Goal: Information Seeking & Learning: Check status

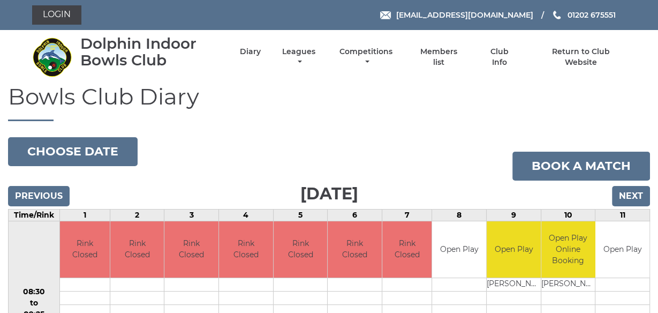
click at [345, 78] on div "Dolphin Indoor Bowls Club Diary Leagues Club leagues - Winter 2025/2026 Club le…" at bounding box center [329, 56] width 610 height 45
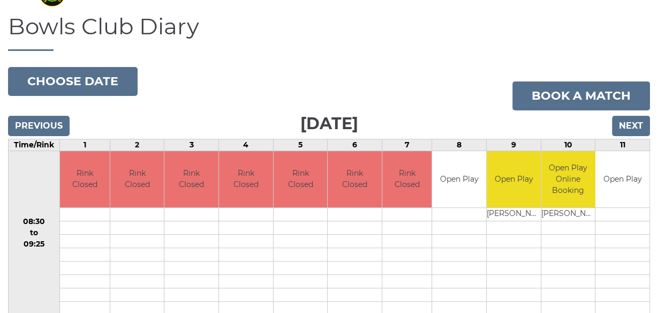
scroll to position [68, 0]
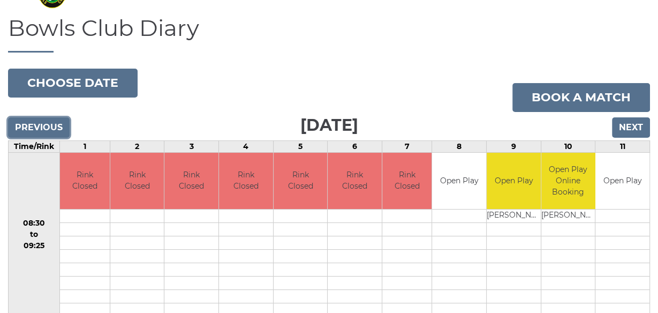
click at [44, 124] on input "Previous" at bounding box center [39, 127] width 62 height 20
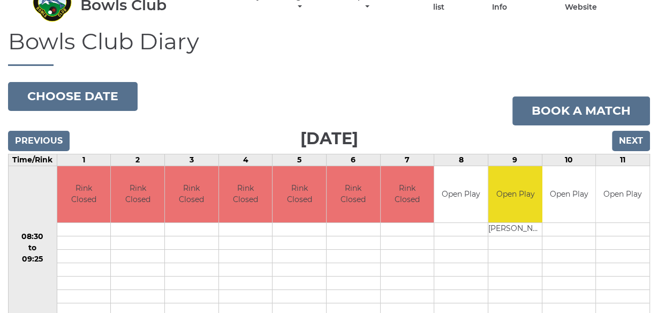
scroll to position [51, 0]
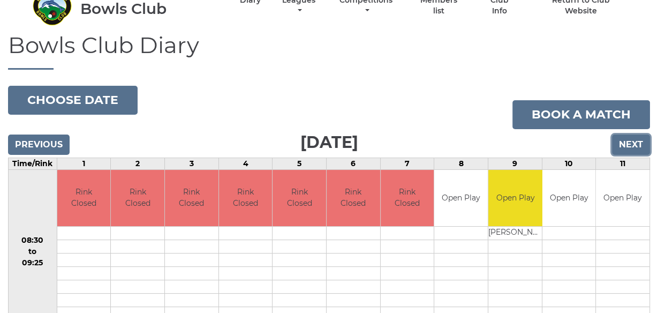
click at [633, 144] on input "Next" at bounding box center [631, 144] width 38 height 20
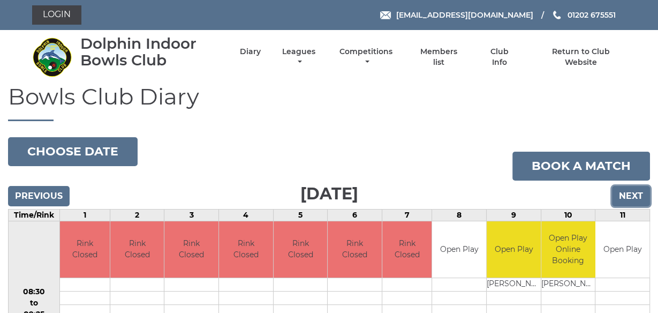
click at [631, 193] on input "Next" at bounding box center [631, 196] width 38 height 20
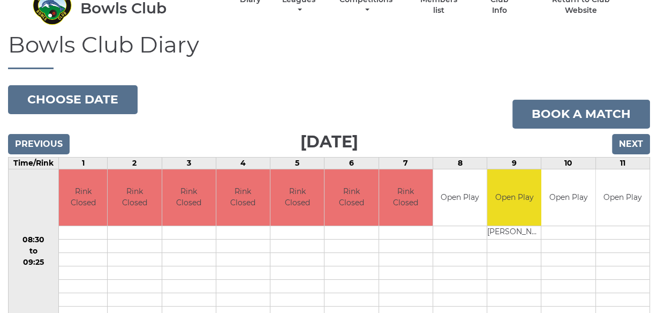
scroll to position [34, 0]
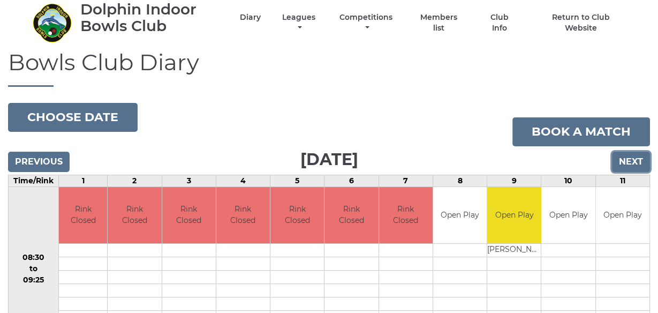
click at [633, 162] on input "Next" at bounding box center [631, 161] width 38 height 20
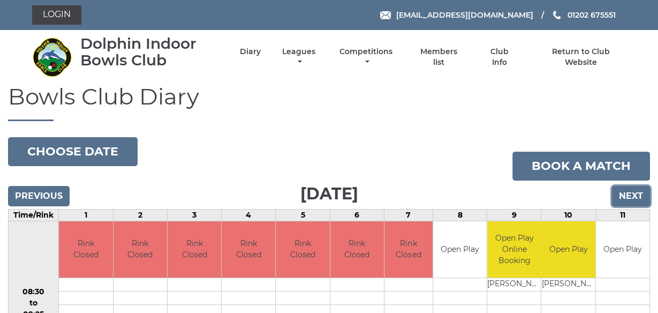
click at [631, 195] on input "Next" at bounding box center [631, 196] width 38 height 20
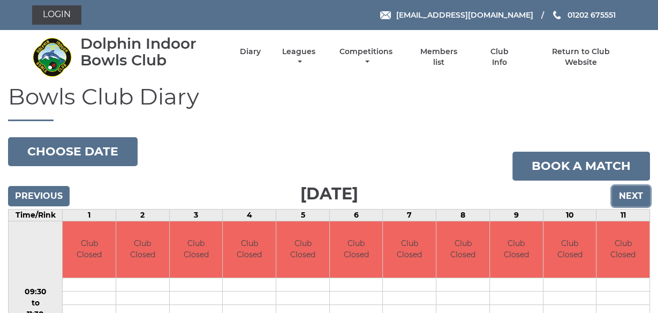
click at [631, 195] on input "Next" at bounding box center [631, 196] width 38 height 20
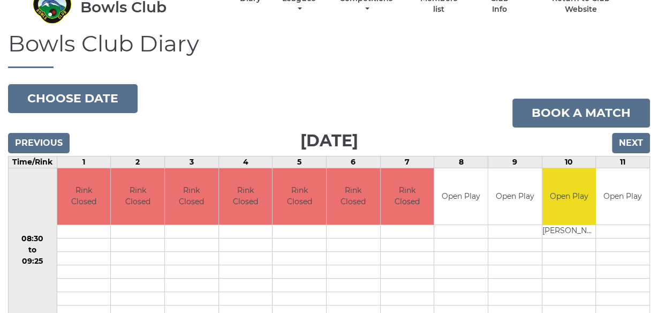
scroll to position [51, 0]
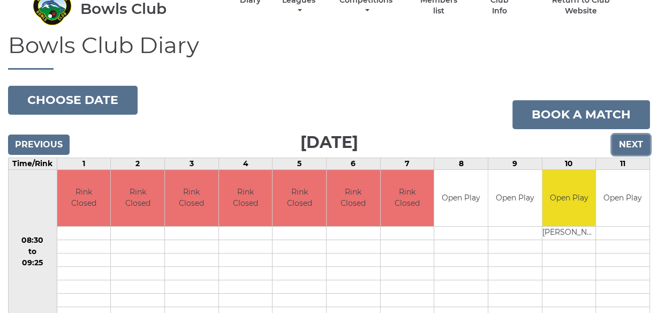
click at [634, 144] on input "Next" at bounding box center [631, 144] width 38 height 20
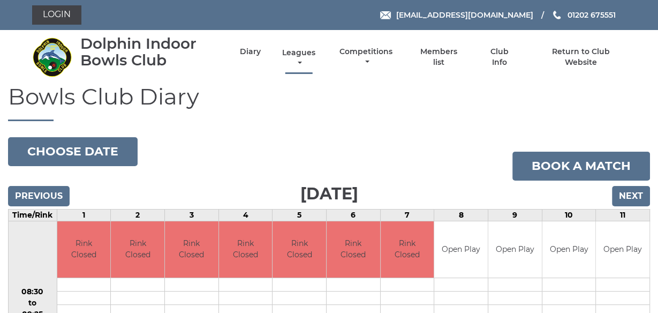
click at [298, 52] on link "Leagues" at bounding box center [298, 58] width 39 height 21
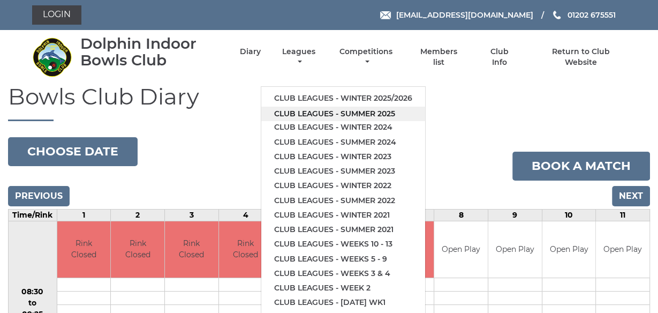
click at [322, 113] on link "Club leagues - Summer 2025" at bounding box center [343, 113] width 164 height 14
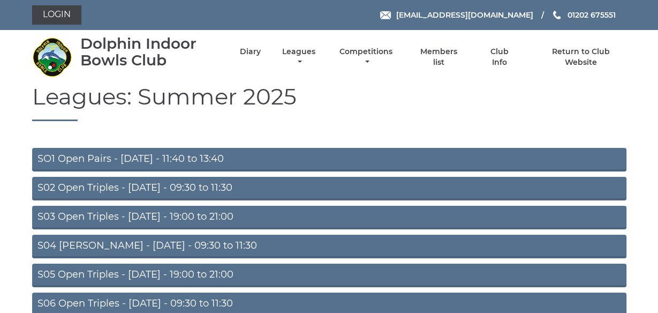
click at [192, 190] on link "S02 Open Triples - Tuesday - 09:30 to 11:30" at bounding box center [329, 189] width 594 height 24
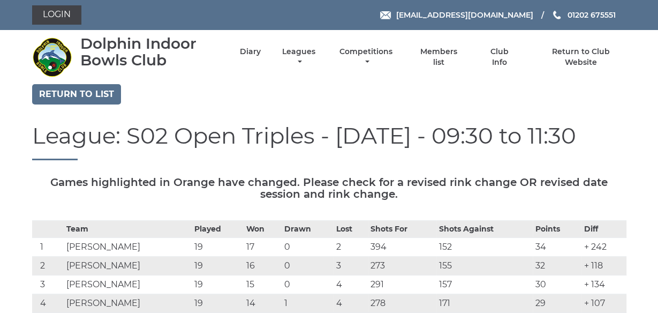
click at [624, 141] on h1 "League: S02 Open Triples - [DATE] - 09:30 to 11:30" at bounding box center [329, 141] width 594 height 37
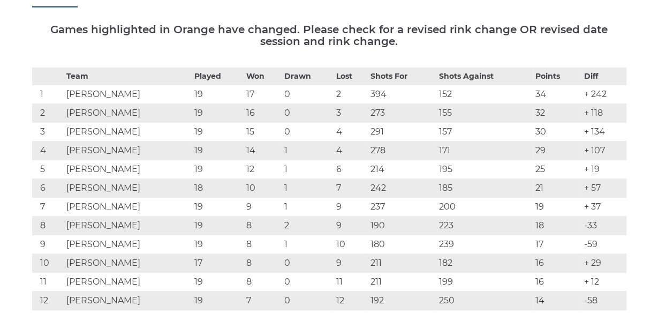
scroll to position [144, 0]
